Goal: Find contact information: Find contact information

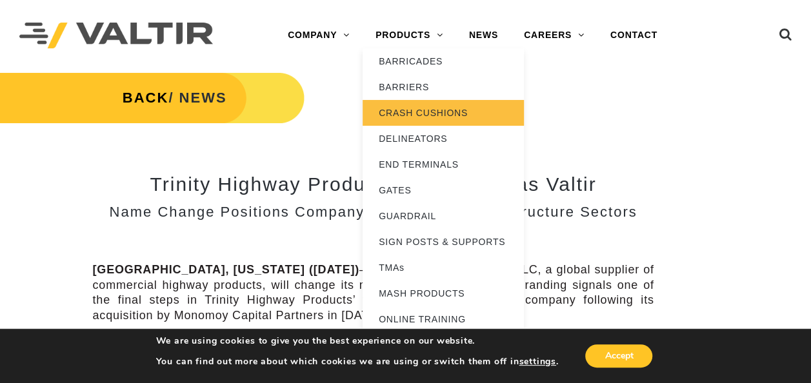
click at [418, 112] on link "CRASH CUSHIONS" at bounding box center [442, 113] width 161 height 26
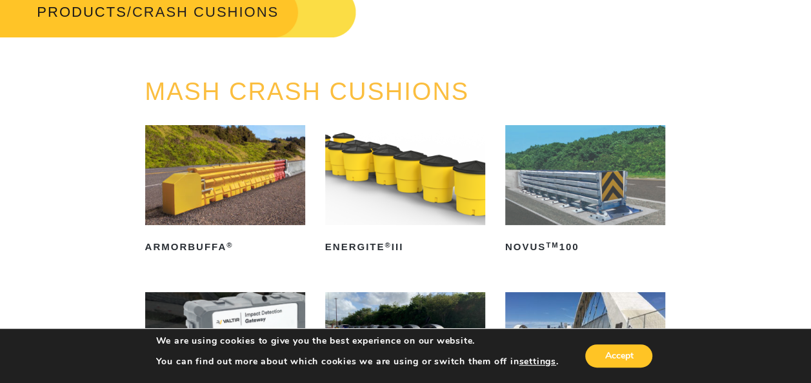
scroll to position [60, 0]
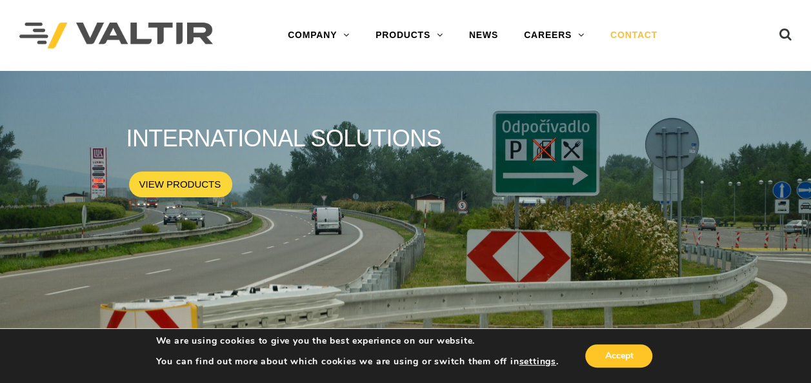
click at [636, 35] on link "CONTACT" at bounding box center [633, 36] width 73 height 26
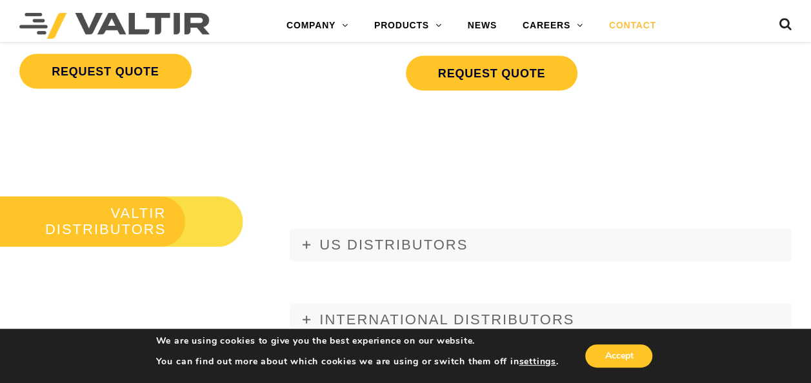
scroll to position [1376, 0]
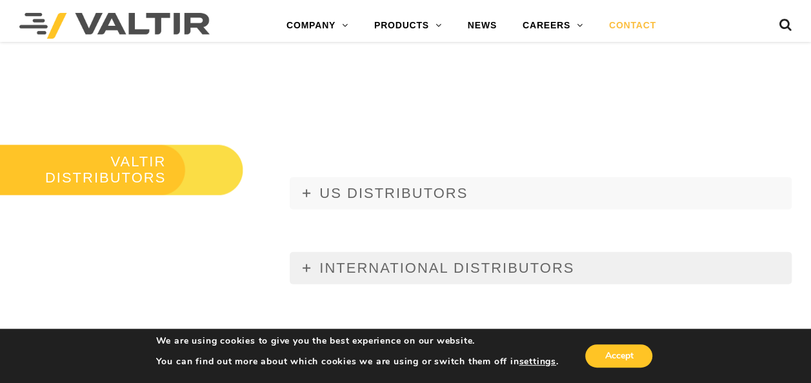
click at [527, 263] on span "INTERNATIONAL DISTRIBUTORS" at bounding box center [446, 268] width 255 height 16
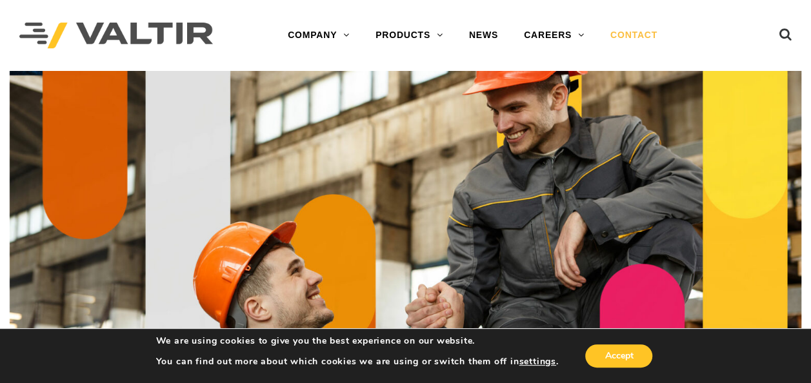
click at [417, 135] on img at bounding box center [405, 227] width 791 height 312
click at [484, 35] on link "NEWS" at bounding box center [483, 36] width 55 height 26
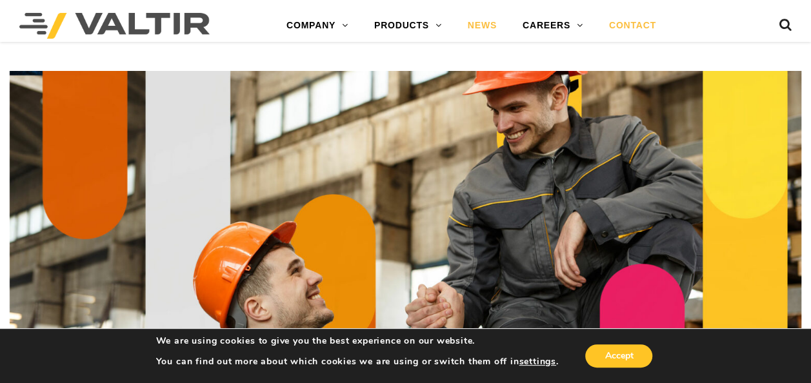
scroll to position [1376, 0]
